Goal: Task Accomplishment & Management: Manage account settings

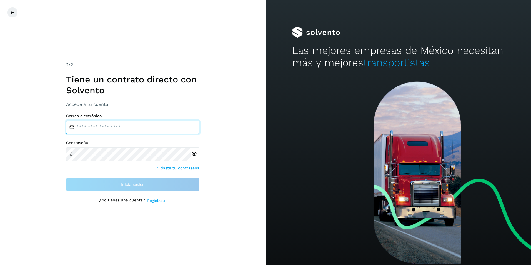
type input "**********"
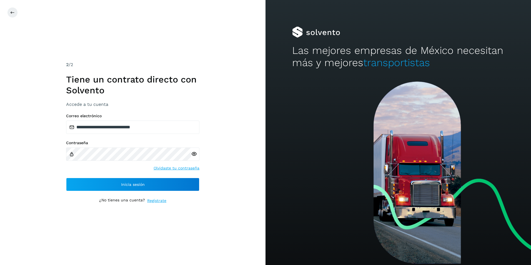
drag, startPoint x: 57, startPoint y: 177, endPoint x: 73, endPoint y: 177, distance: 16.4
click at [57, 177] on div "**********" at bounding box center [132, 132] width 265 height 265
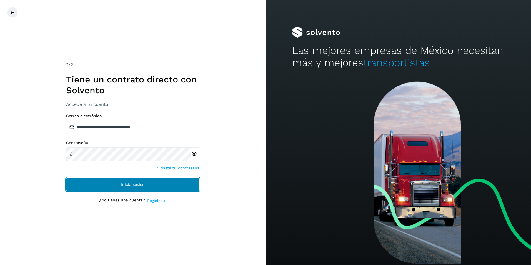
click at [97, 181] on button "Inicia sesión" at bounding box center [132, 184] width 133 height 13
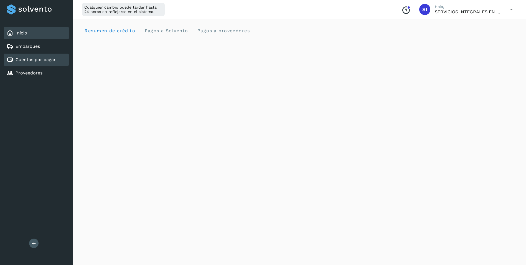
click at [47, 60] on link "Cuentas por pagar" at bounding box center [36, 59] width 40 height 5
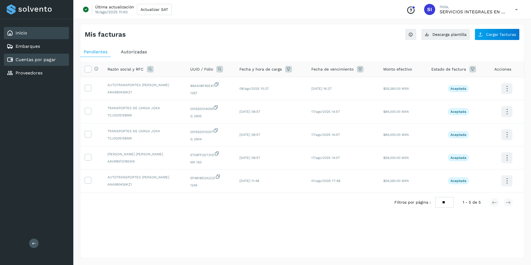
click at [30, 35] on div "Inicio" at bounding box center [36, 33] width 65 height 12
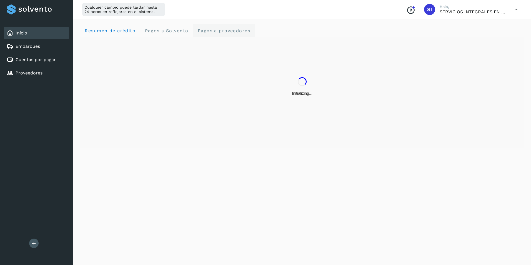
click at [232, 31] on span "Pagos a proveedores" at bounding box center [223, 30] width 53 height 5
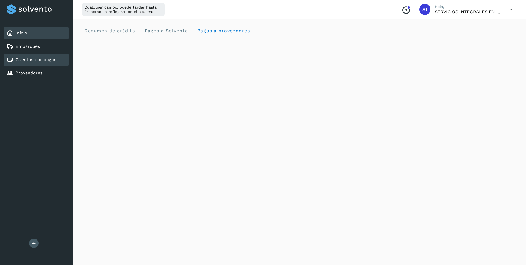
click at [42, 57] on link "Cuentas por pagar" at bounding box center [36, 59] width 40 height 5
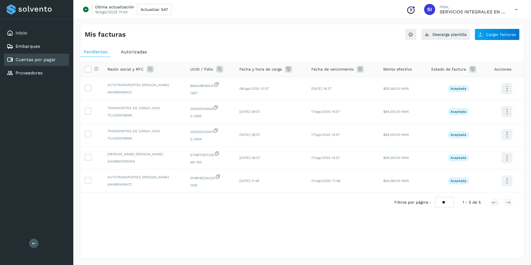
click at [141, 53] on span "Autorizadas" at bounding box center [134, 51] width 26 height 5
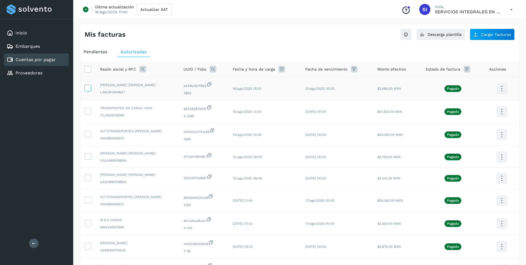
click at [89, 90] on icon at bounding box center [88, 88] width 6 height 6
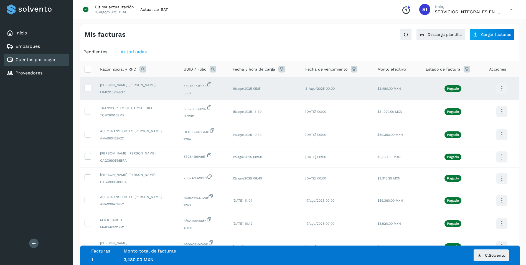
click at [501, 88] on icon at bounding box center [502, 88] width 13 height 13
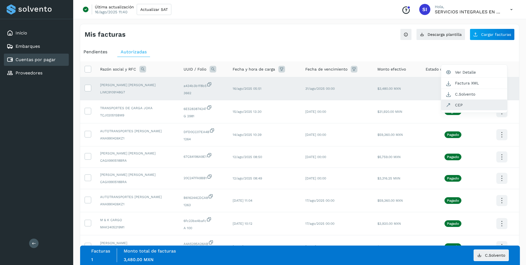
click at [460, 105] on button "CEP" at bounding box center [475, 105] width 66 height 11
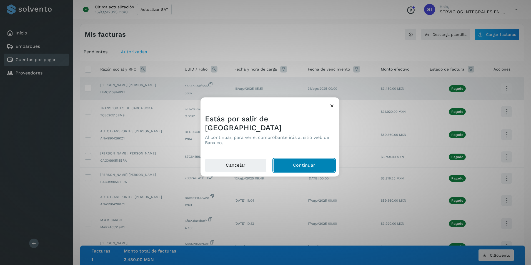
click at [298, 163] on button "Continuar" at bounding box center [304, 165] width 62 height 13
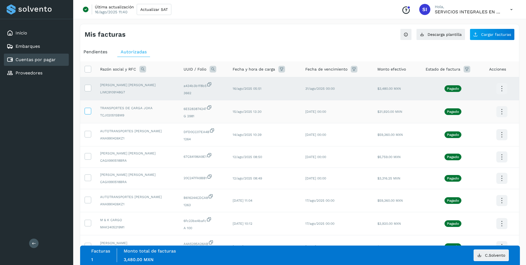
click at [88, 112] on icon at bounding box center [88, 111] width 6 height 6
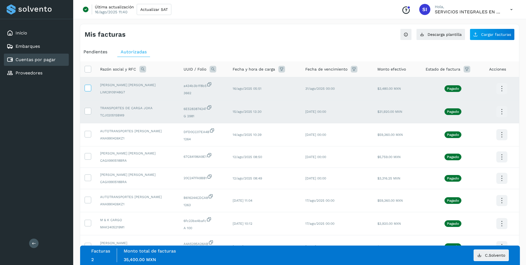
click at [89, 89] on icon at bounding box center [88, 88] width 6 height 6
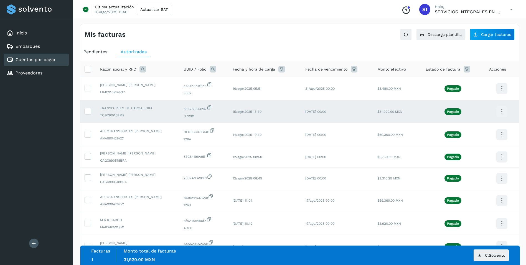
click at [503, 111] on icon at bounding box center [502, 111] width 13 height 13
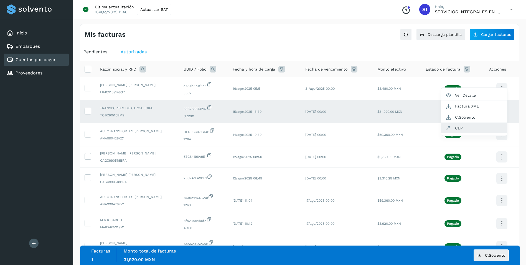
click at [461, 126] on button "CEP" at bounding box center [475, 128] width 66 height 11
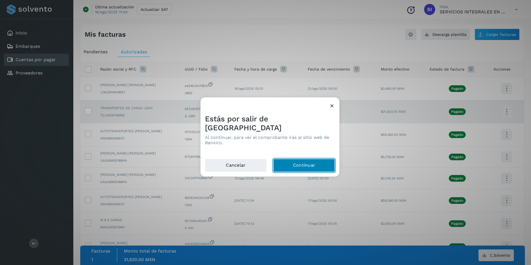
click at [298, 162] on button "Continuar" at bounding box center [304, 165] width 62 height 13
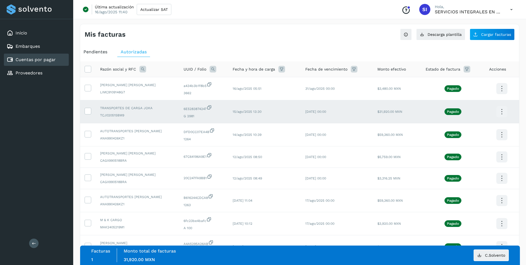
click at [512, 9] on icon at bounding box center [511, 9] width 11 height 11
click at [475, 35] on div "Cerrar sesión" at bounding box center [484, 36] width 66 height 11
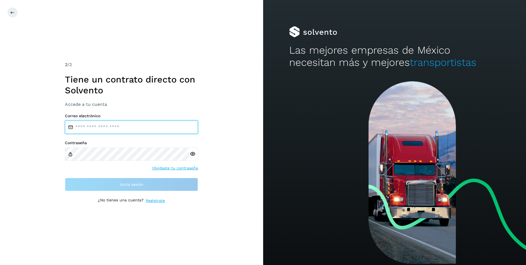
type input "**********"
